Goal: Information Seeking & Learning: Find specific page/section

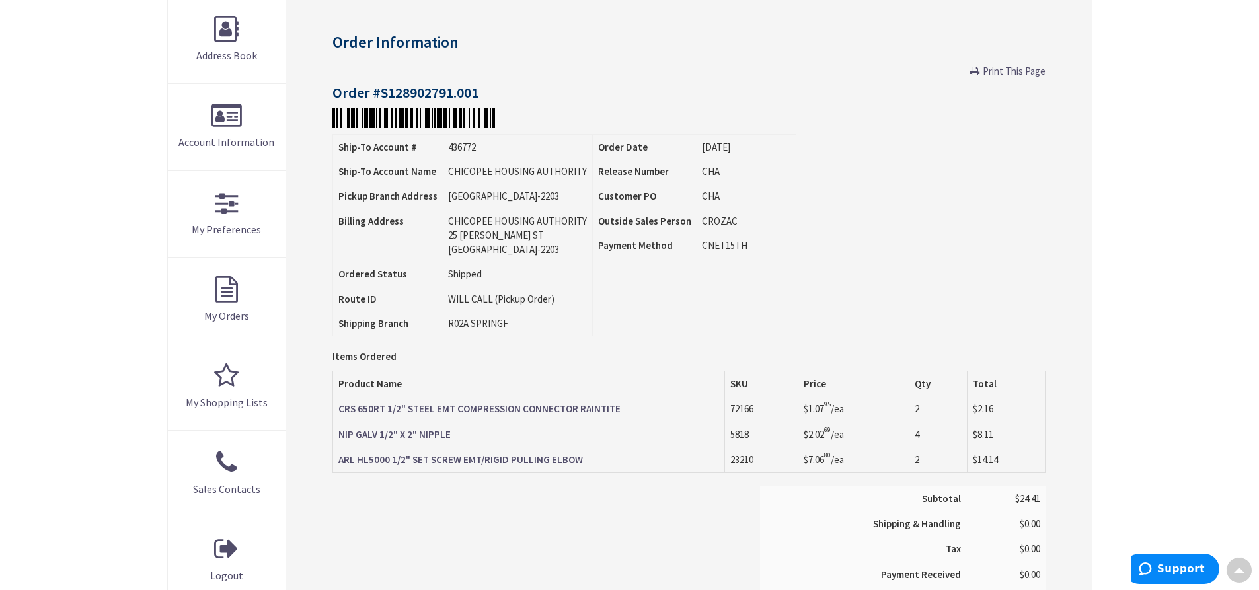
click at [551, 459] on strong "ARL HL5000 1/2" SET SCREW EMT/RIGID PULLING ELBOW" at bounding box center [460, 459] width 245 height 13
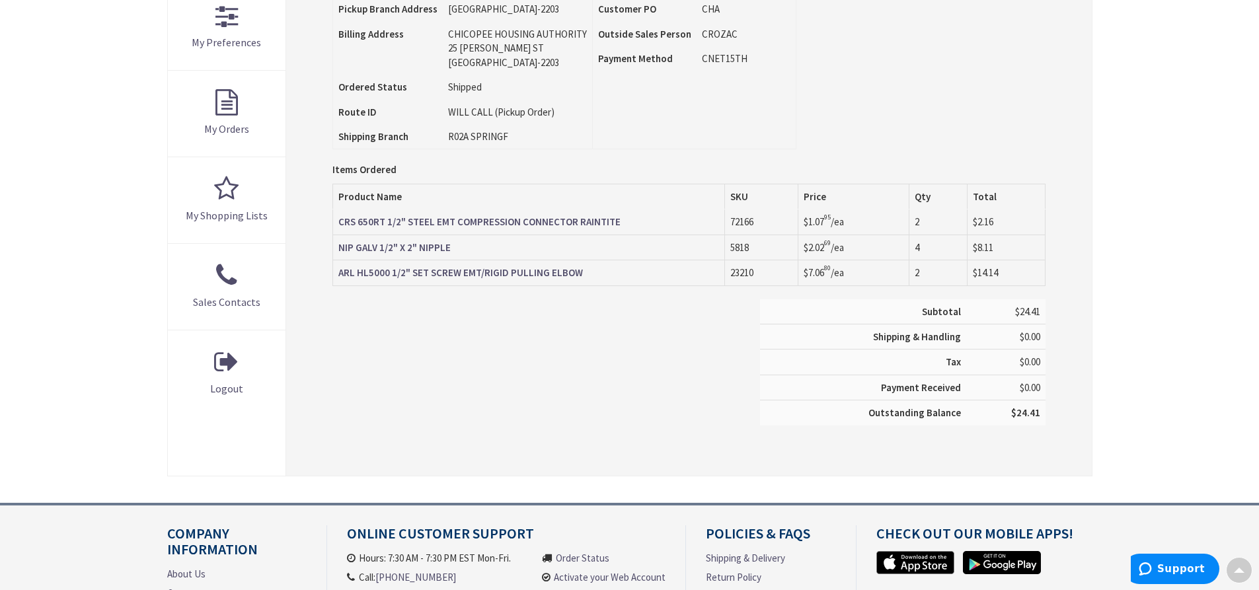
scroll to position [399, 0]
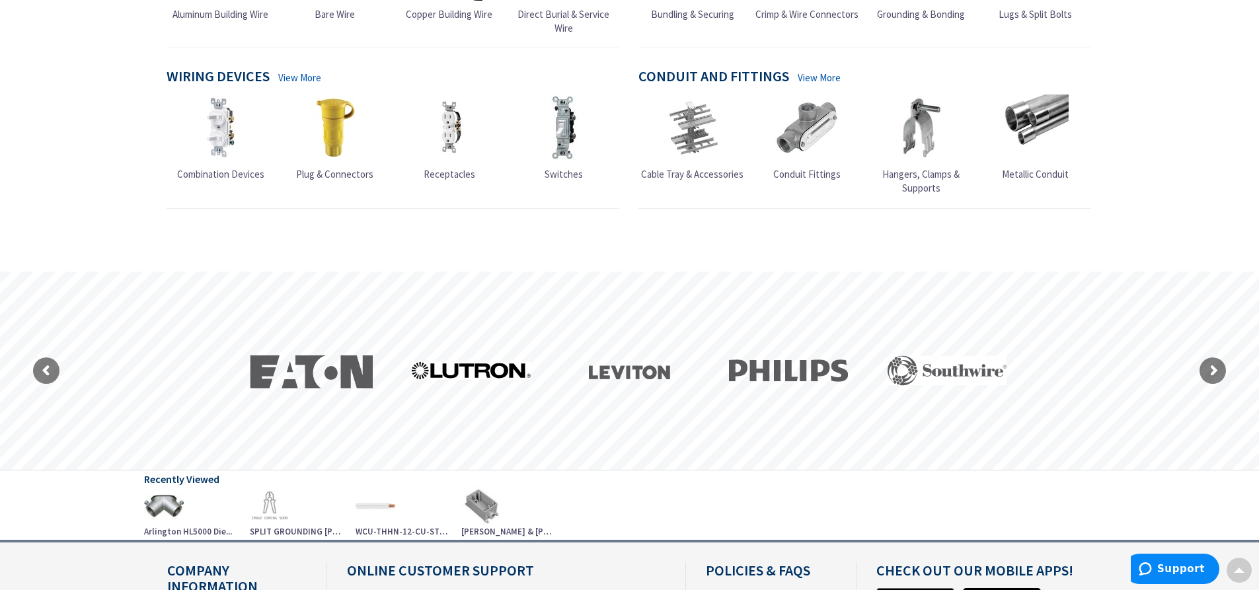
scroll to position [1332, 0]
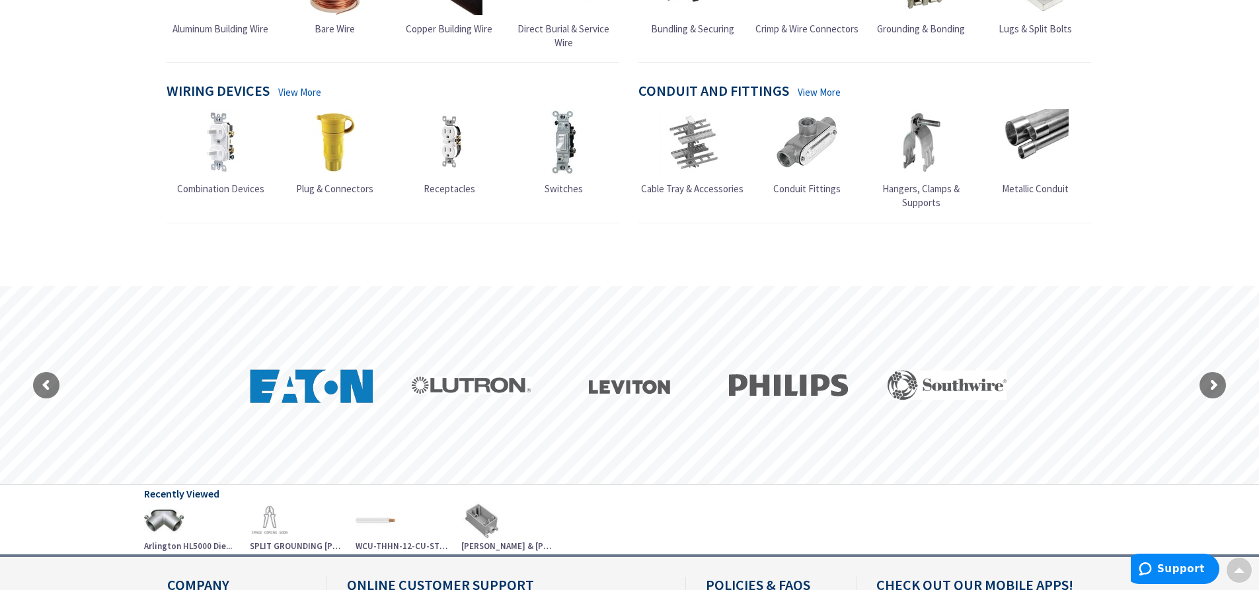
click at [307, 379] on rs-layer at bounding box center [313, 385] width 132 height 132
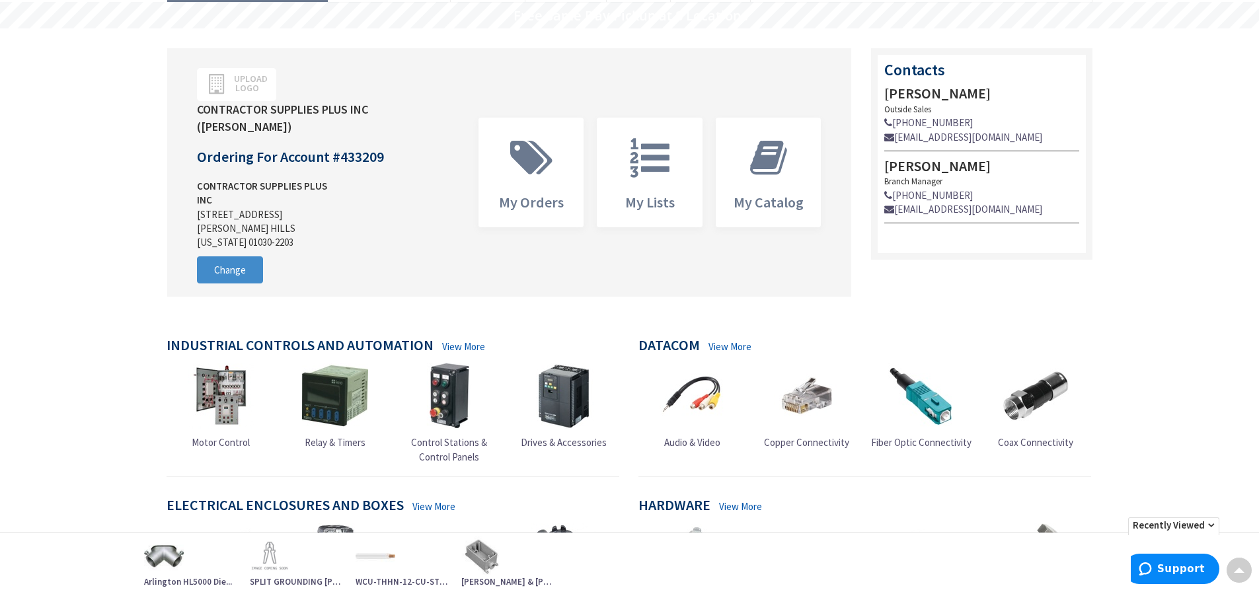
scroll to position [0, 0]
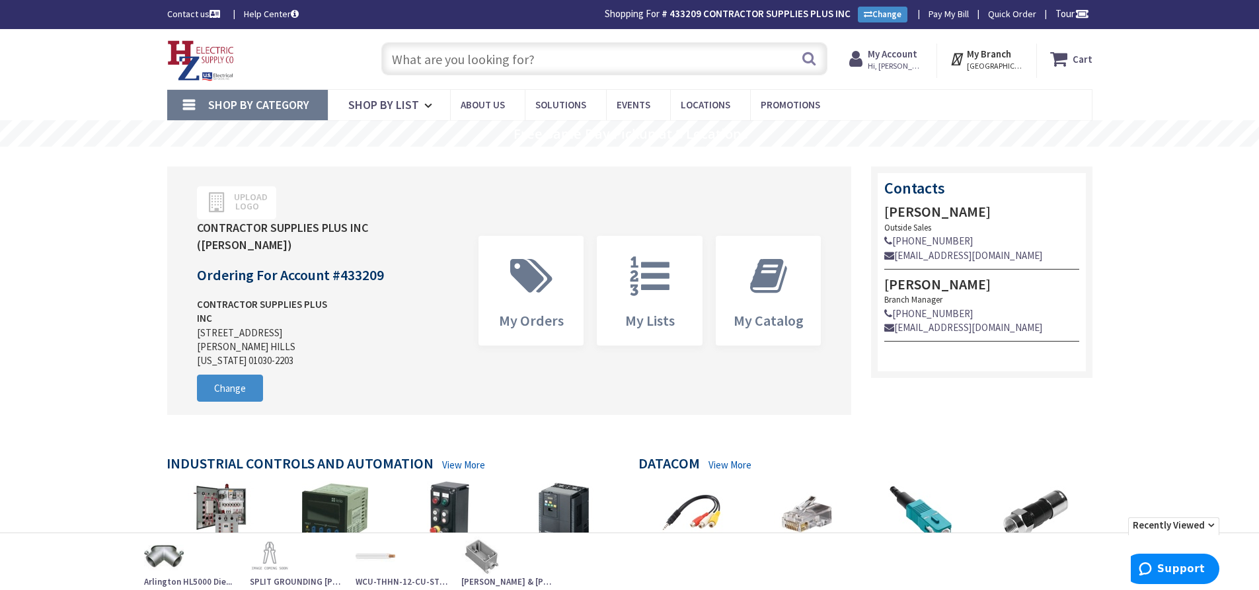
click at [432, 58] on input "text" at bounding box center [604, 58] width 446 height 33
click at [429, 63] on input "text" at bounding box center [604, 58] width 446 height 33
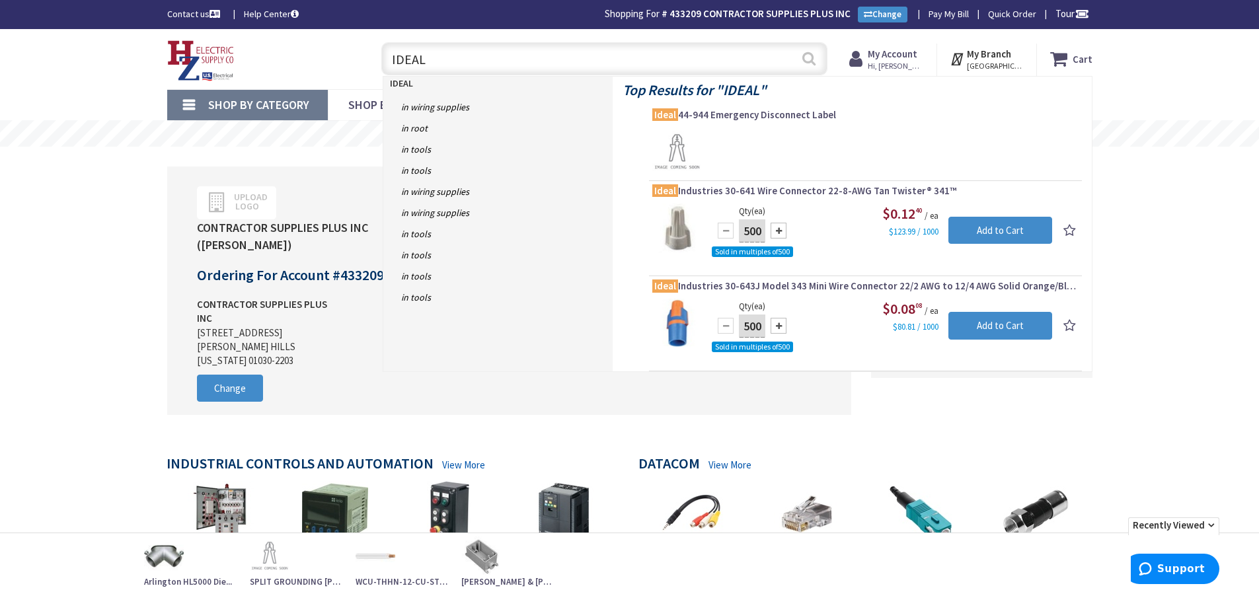
type input "IDEAL"
click at [811, 54] on button "Search" at bounding box center [808, 59] width 17 height 30
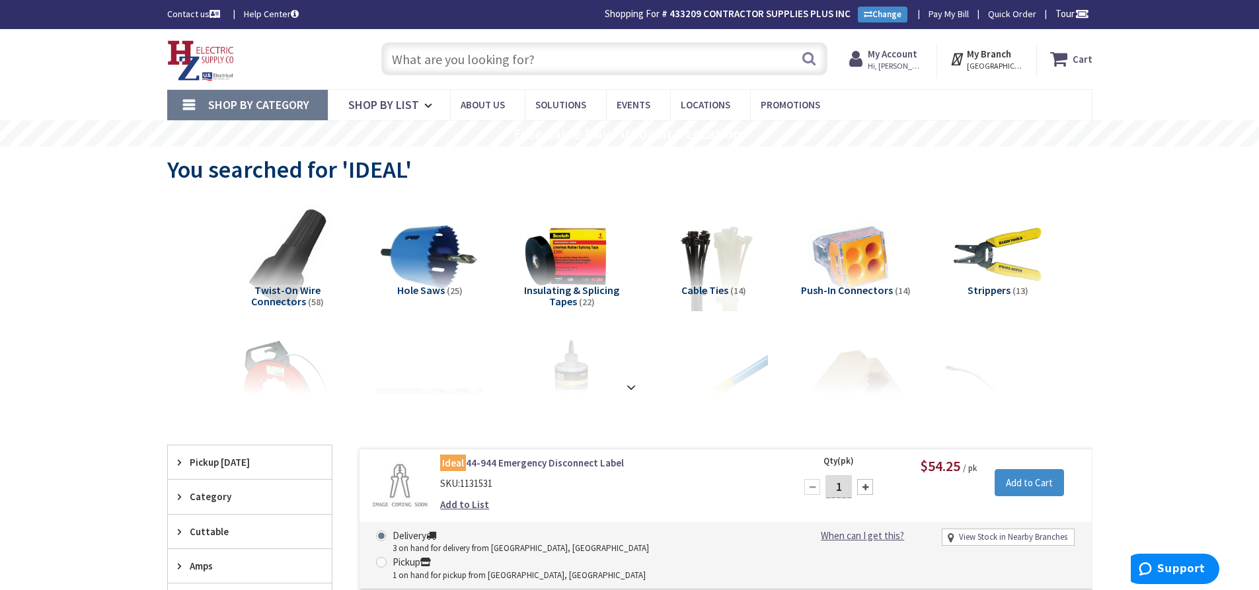
click at [487, 54] on input "text" at bounding box center [604, 58] width 446 height 33
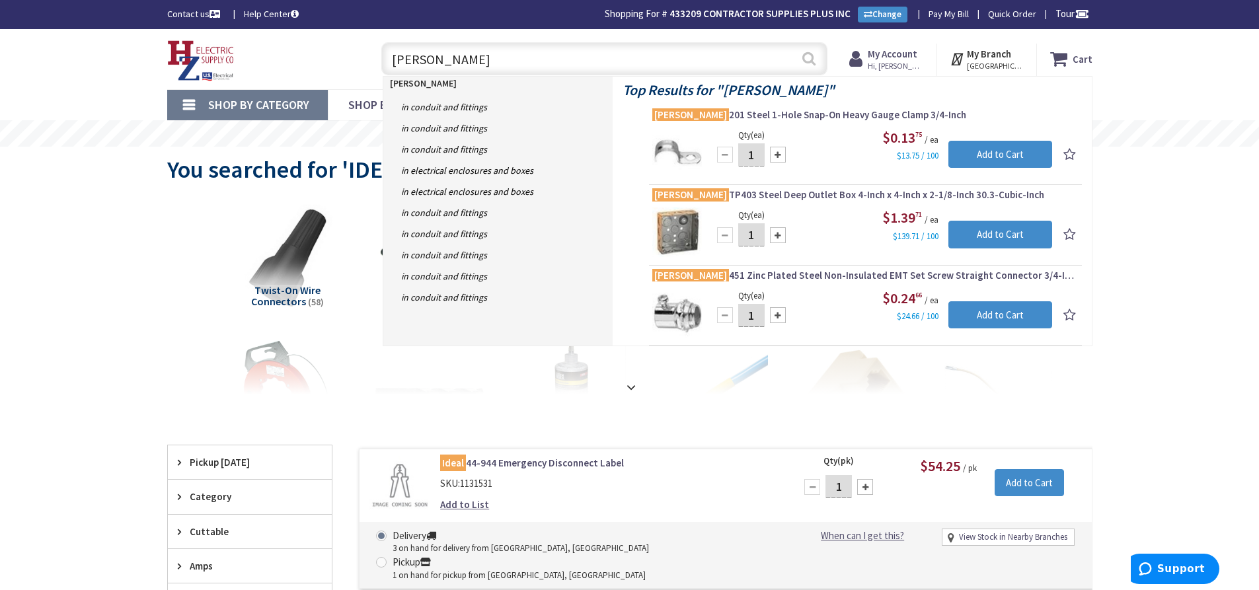
type input "CROUSE-HINDS"
click at [809, 61] on button "Search" at bounding box center [808, 59] width 17 height 30
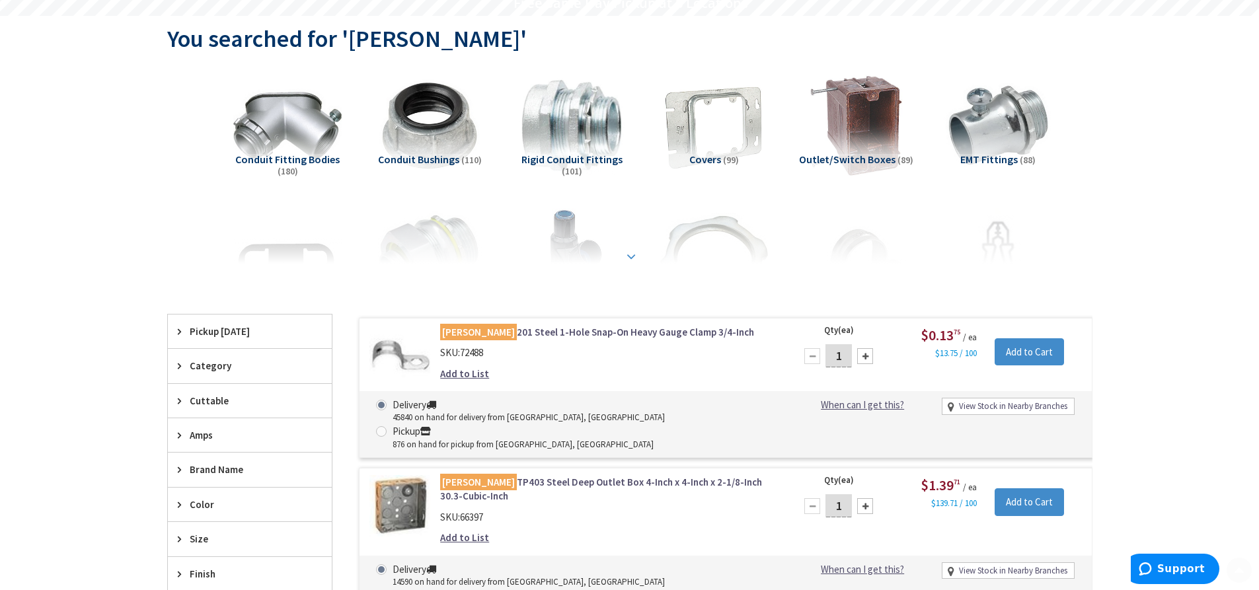
scroll to position [132, 0]
